Goal: Information Seeking & Learning: Learn about a topic

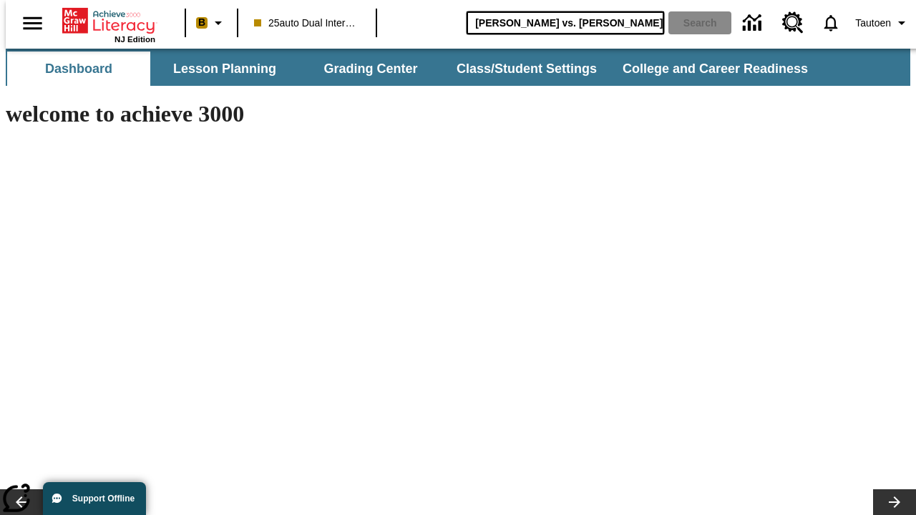
type input "[PERSON_NAME] vs. [PERSON_NAME]"
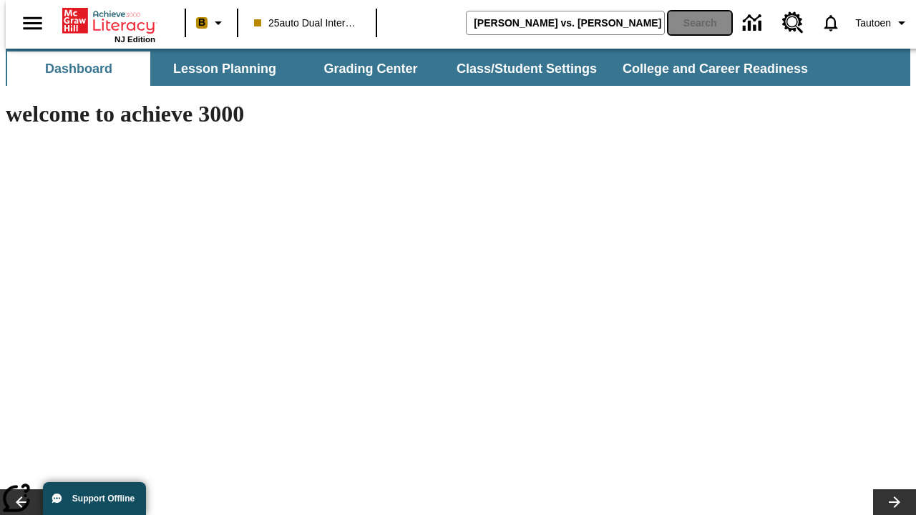
click at [690, 23] on button "Search" at bounding box center [699, 22] width 63 height 23
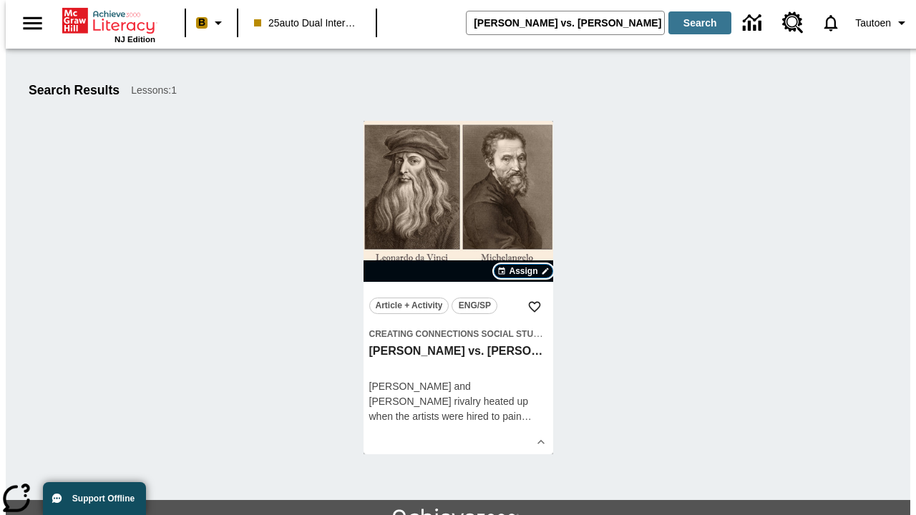
click at [524, 271] on span "Assign" at bounding box center [523, 271] width 29 height 13
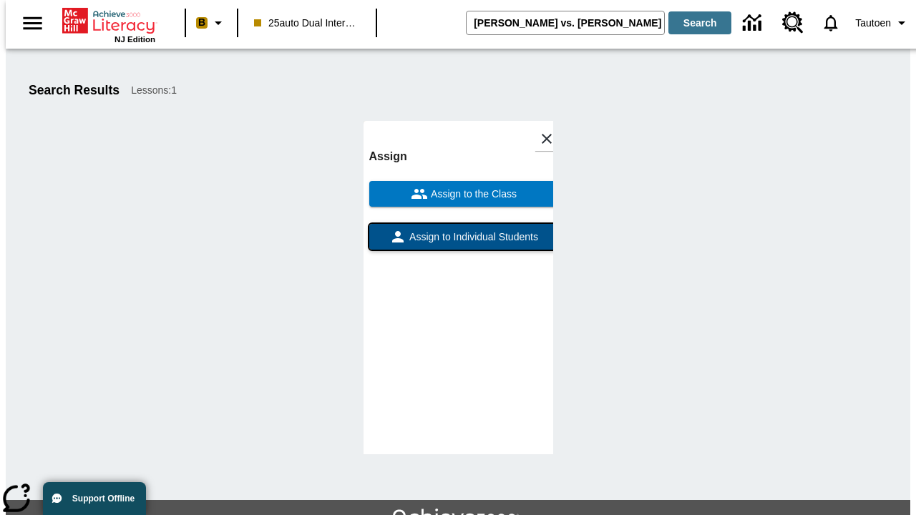
click at [458, 230] on span "Assign to Individual Students" at bounding box center [472, 237] width 132 height 15
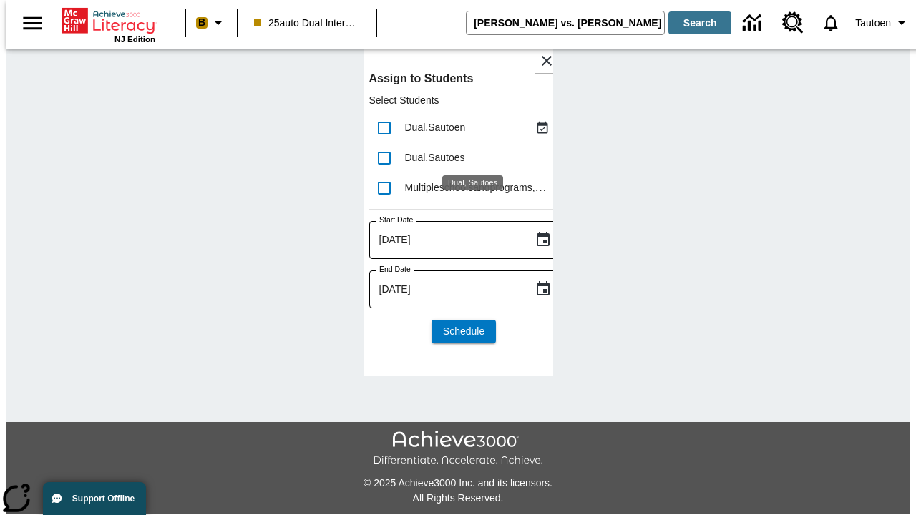
click at [383, 127] on input "lesson details" at bounding box center [384, 128] width 30 height 30
checkbox input "true"
